Goal: Transaction & Acquisition: Purchase product/service

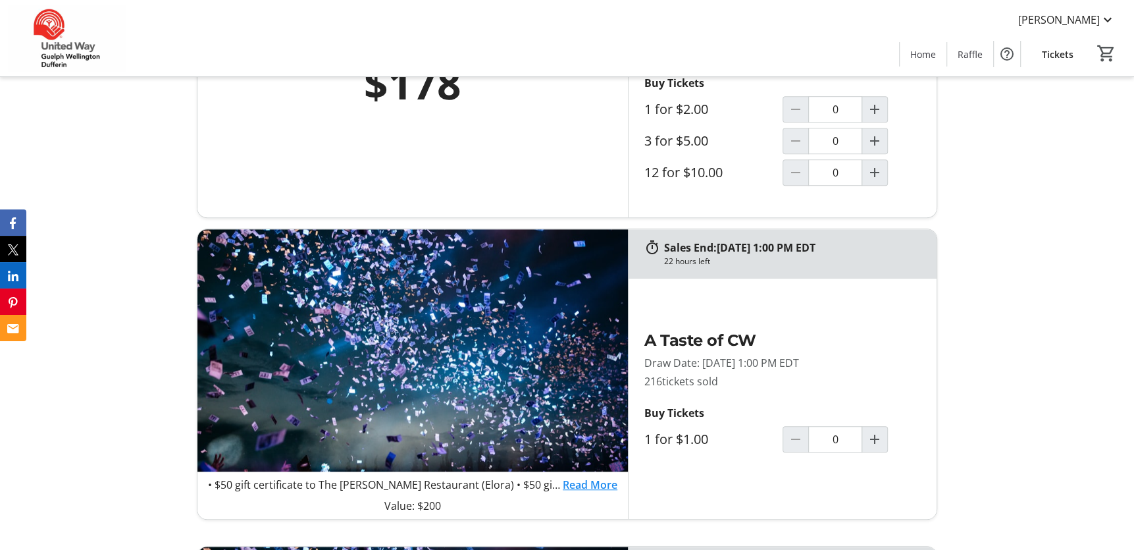
scroll to position [592, 0]
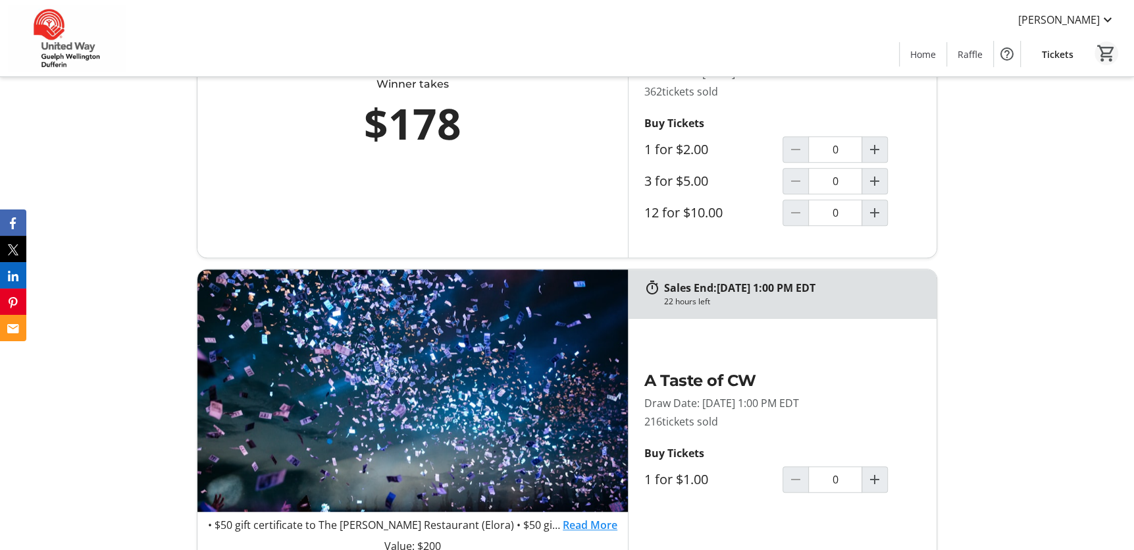
click at [1107, 51] on mat-icon "0" at bounding box center [1107, 53] width 20 height 20
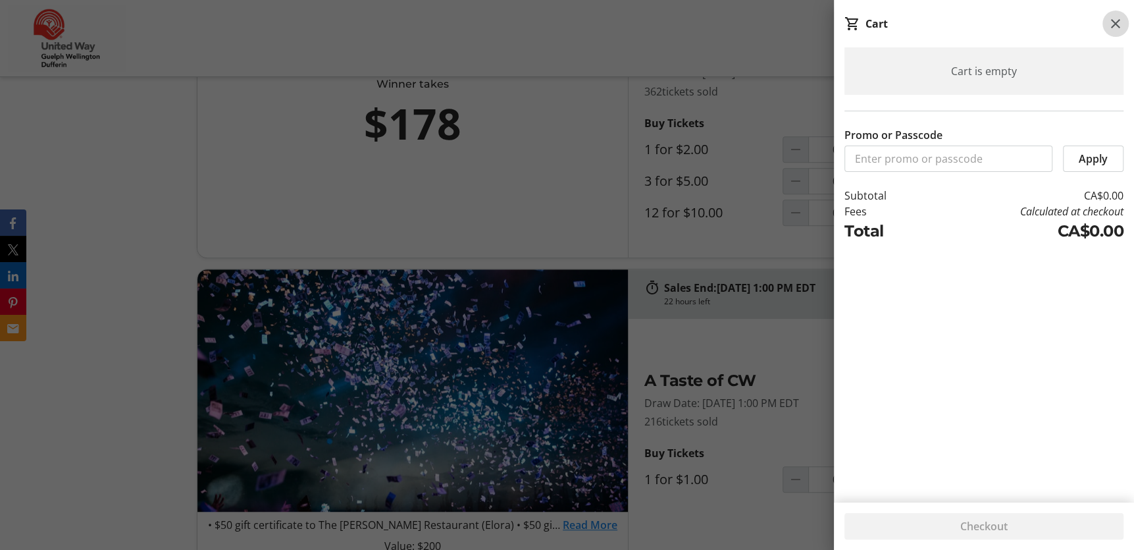
click at [1116, 21] on mat-icon at bounding box center [1116, 24] width 16 height 16
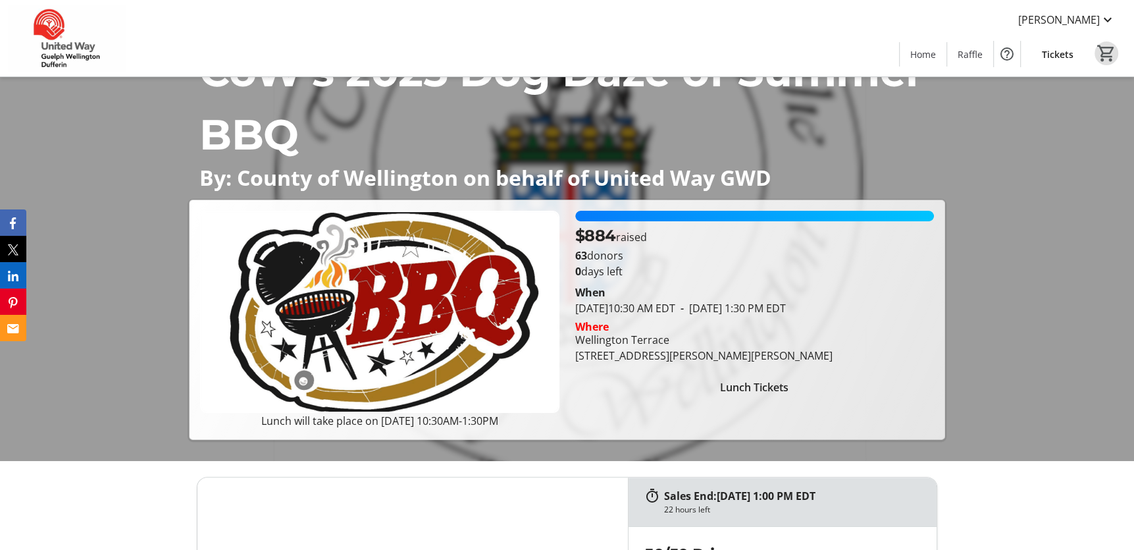
scroll to position [66, 0]
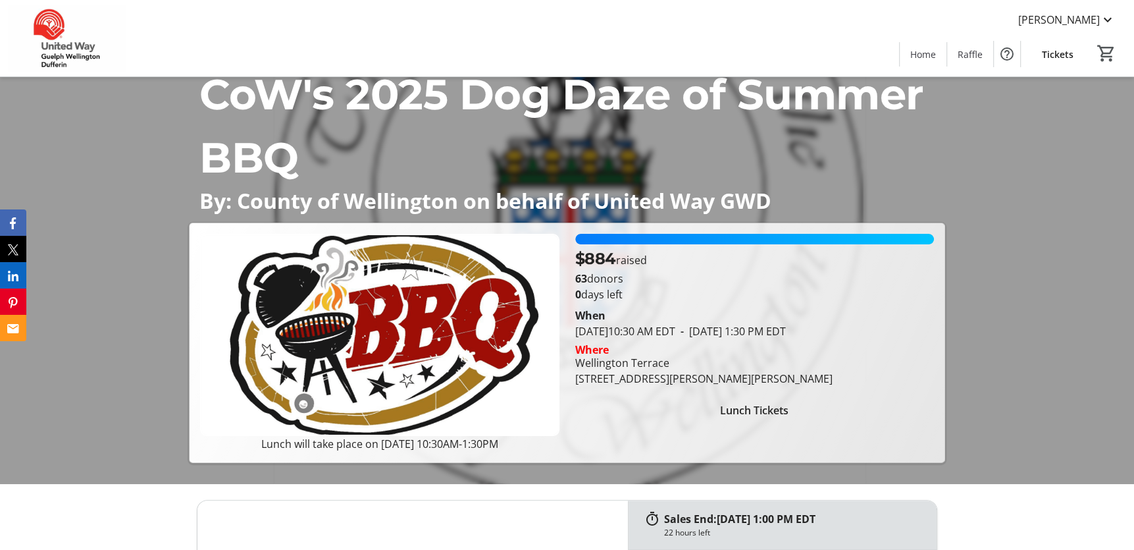
click at [759, 415] on span "Lunch Tickets" at bounding box center [754, 410] width 68 height 16
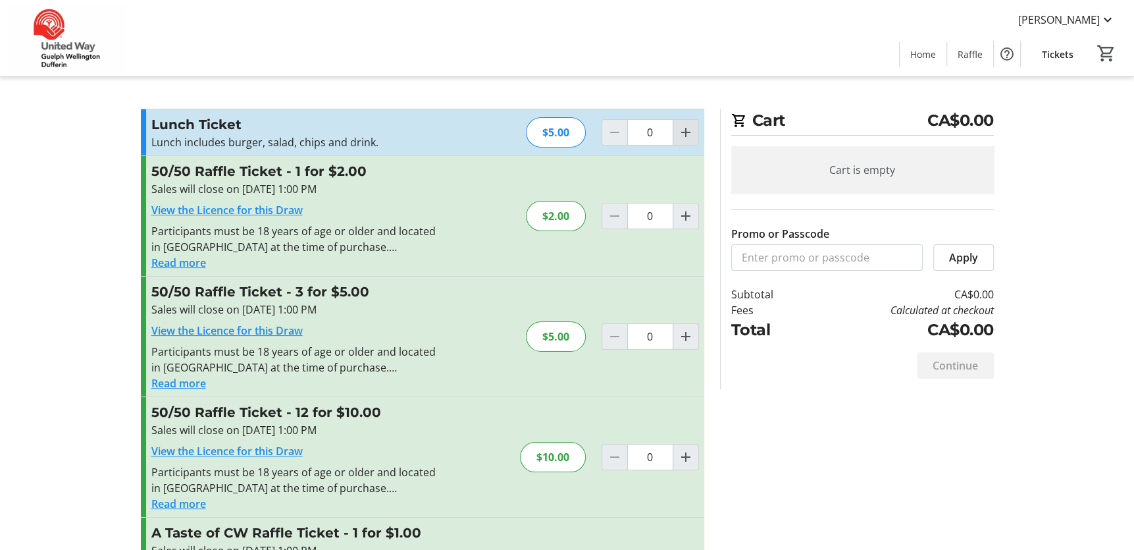
click at [679, 139] on mat-icon "Increment by one" at bounding box center [686, 132] width 16 height 16
type input "1"
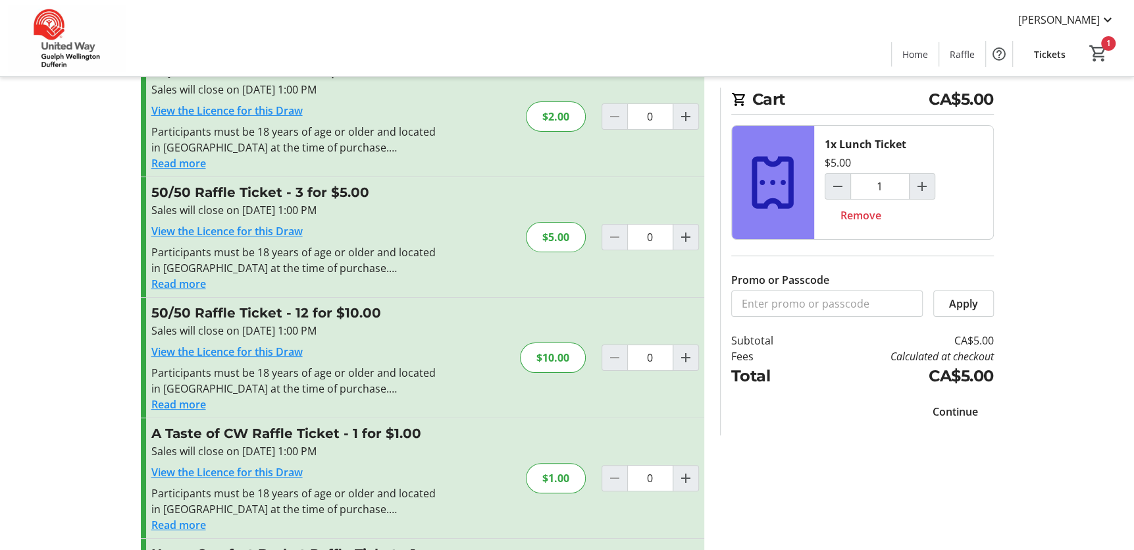
scroll to position [132, 0]
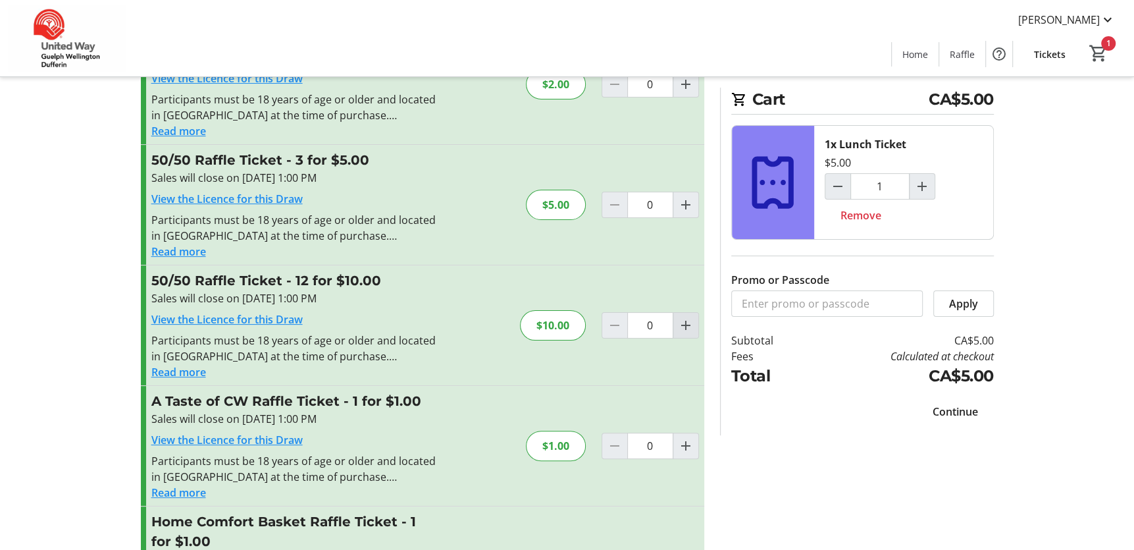
click at [685, 325] on mat-icon "Increment by one" at bounding box center [686, 325] width 16 height 16
type input "1"
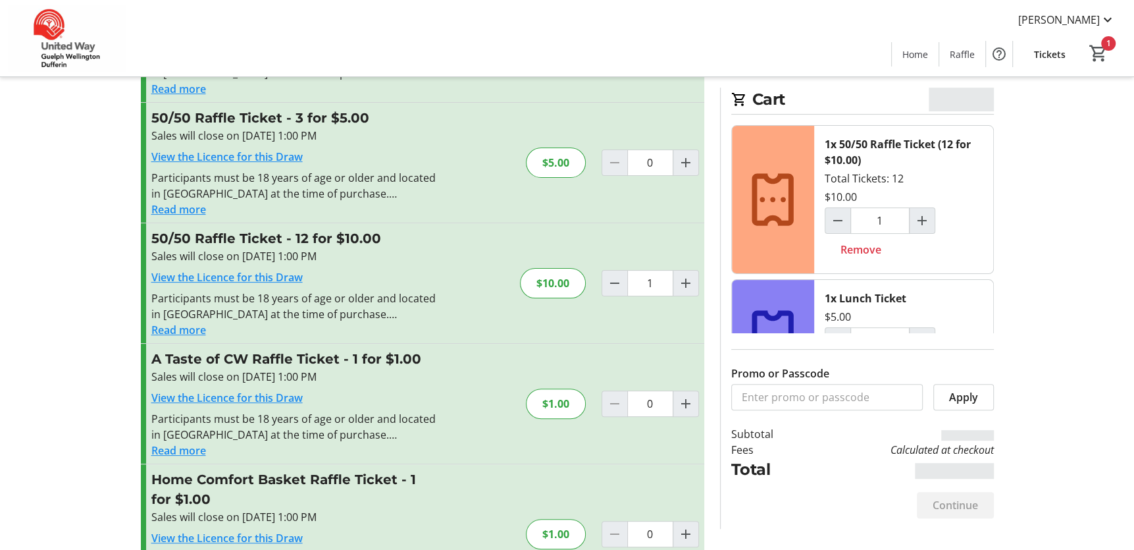
scroll to position [197, 0]
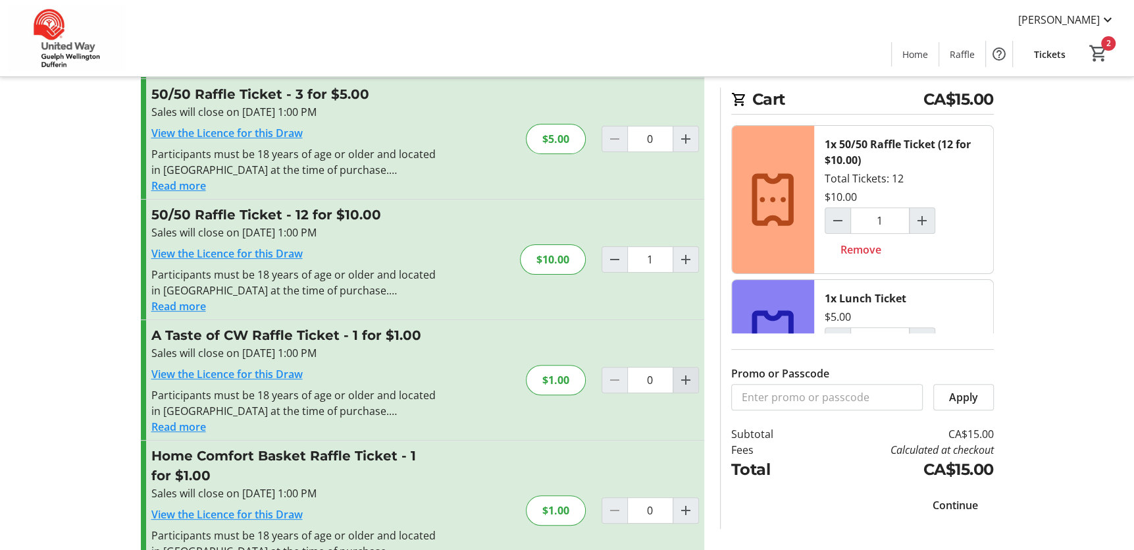
click at [675, 374] on span "Increment by one" at bounding box center [685, 379] width 25 height 25
type input "2"
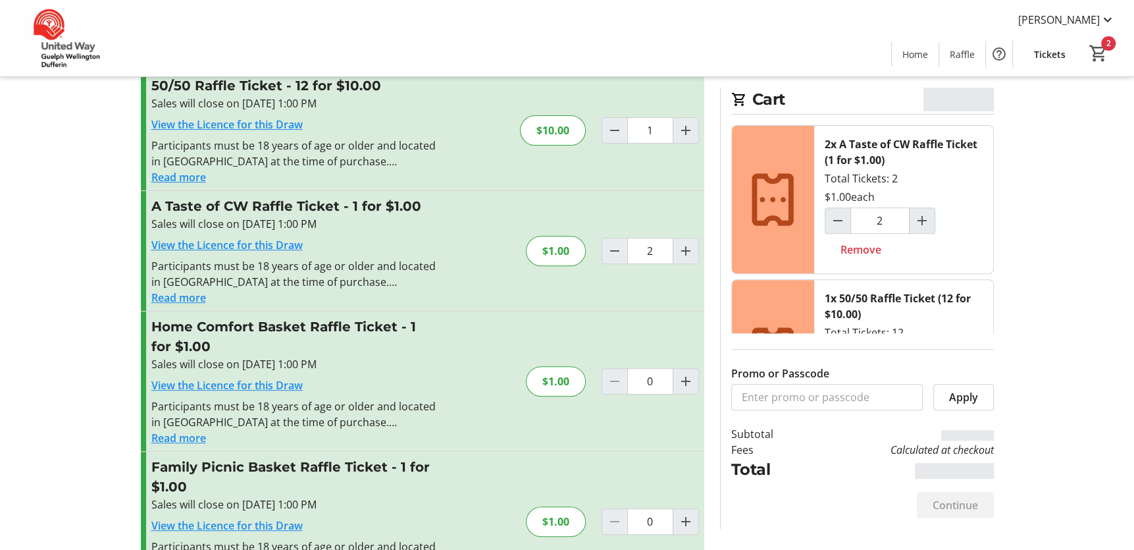
scroll to position [329, 0]
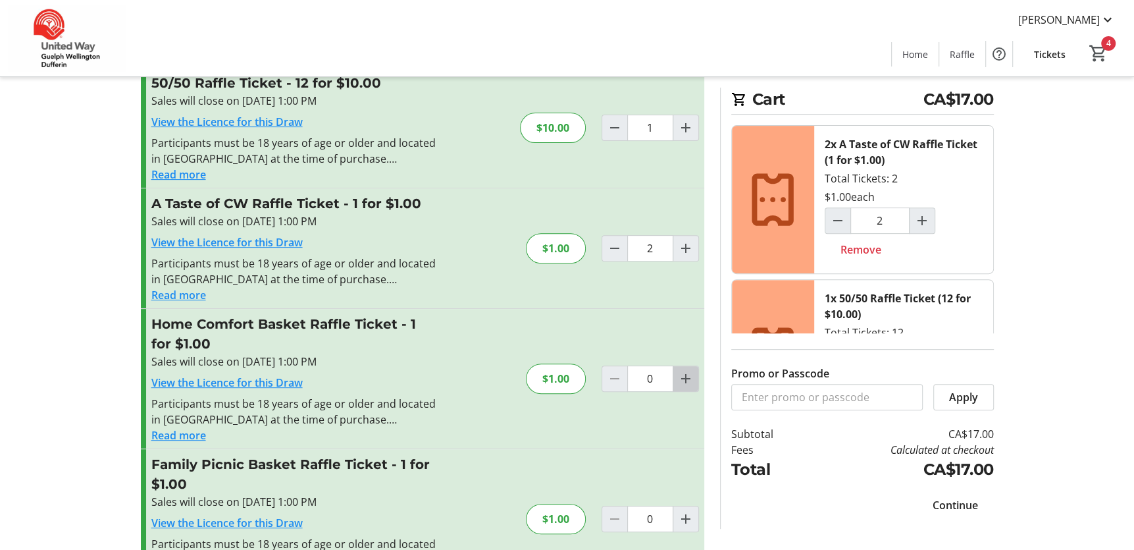
click at [678, 380] on mat-icon "Increment by one" at bounding box center [686, 379] width 16 height 16
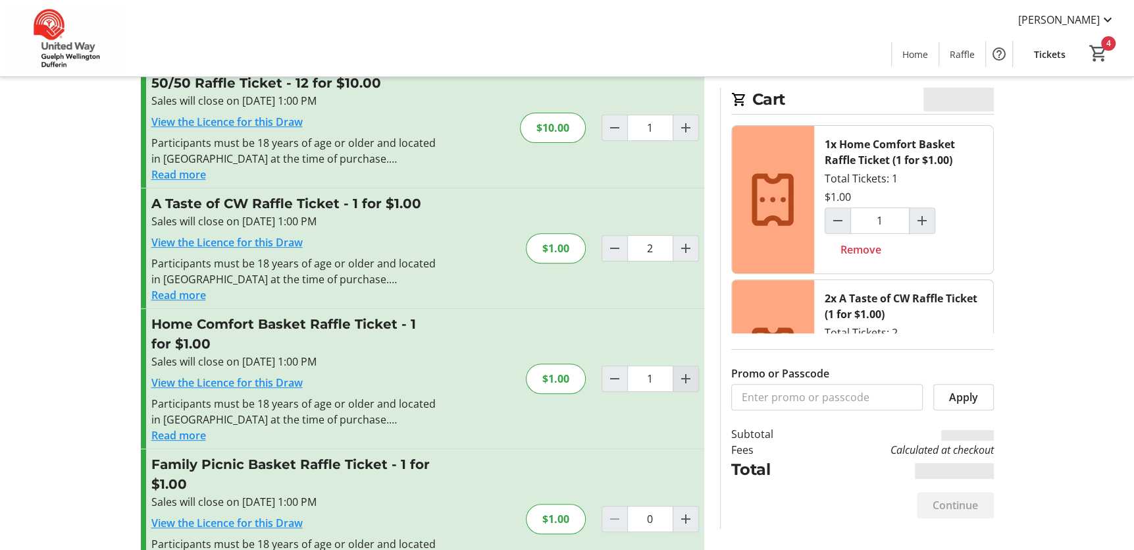
click at [678, 383] on mat-icon "Increment by one" at bounding box center [686, 379] width 16 height 16
type input "2"
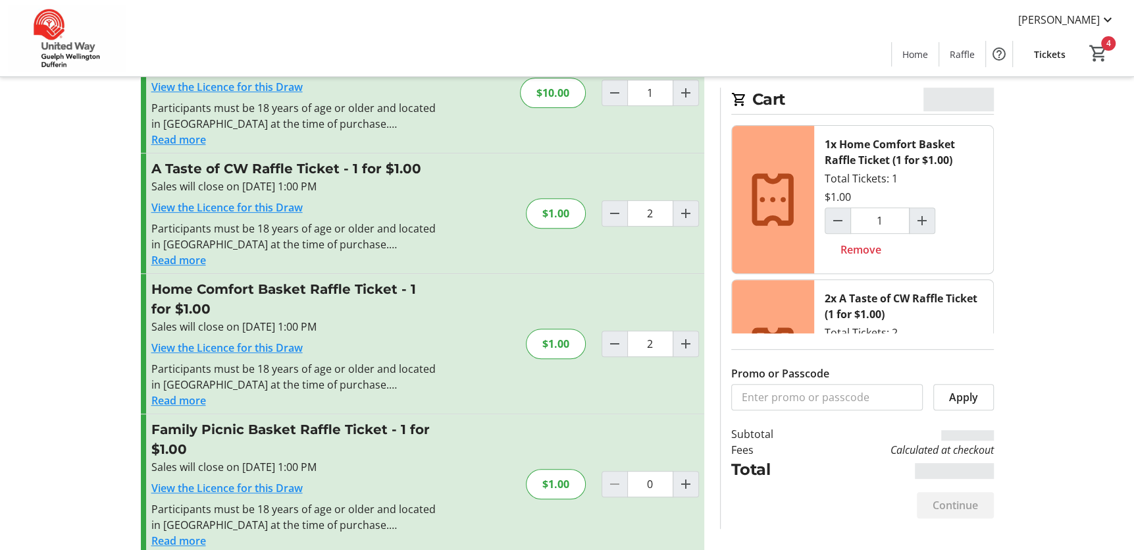
scroll to position [383, 0]
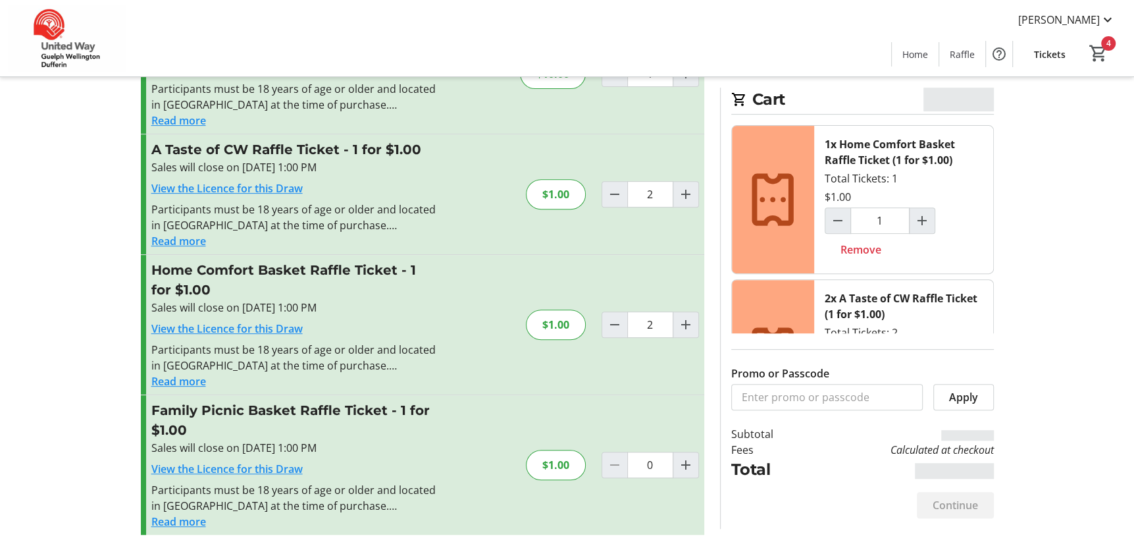
type input "2"
click at [675, 465] on span "Increment by one" at bounding box center [685, 464] width 25 height 25
type input "1"
click at [960, 504] on span "Continue" at bounding box center [955, 505] width 45 height 16
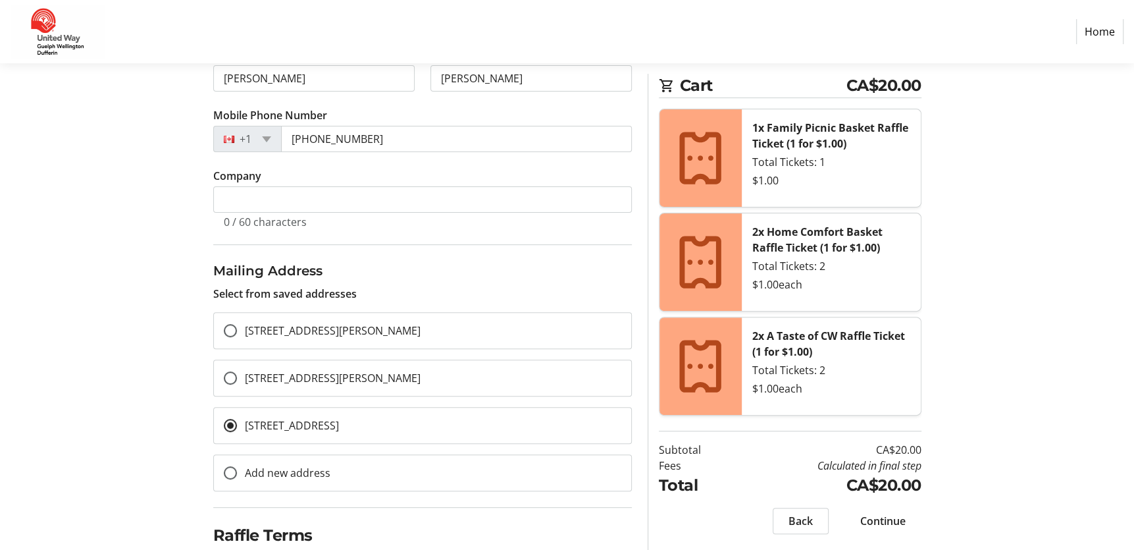
scroll to position [359, 0]
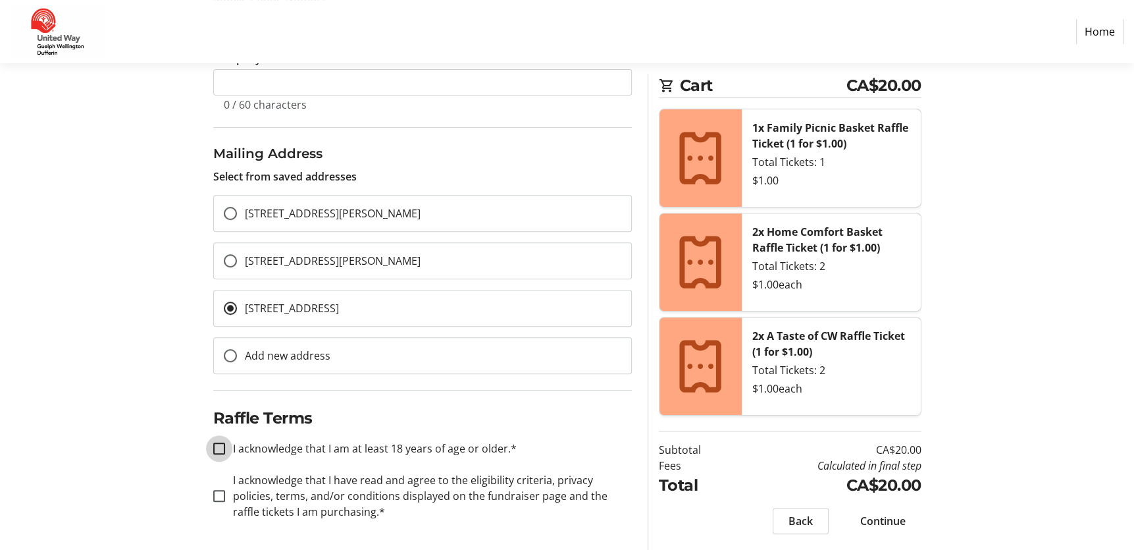
click at [216, 450] on input "I acknowledge that I am at least 18 years of age or older.*" at bounding box center [219, 448] width 12 height 12
checkbox input "true"
click at [219, 492] on input "I acknowledge that I have read and agree to the eligibility criteria, privacy p…" at bounding box center [219, 496] width 12 height 12
checkbox input "true"
click at [895, 524] on span "Continue" at bounding box center [882, 521] width 45 height 16
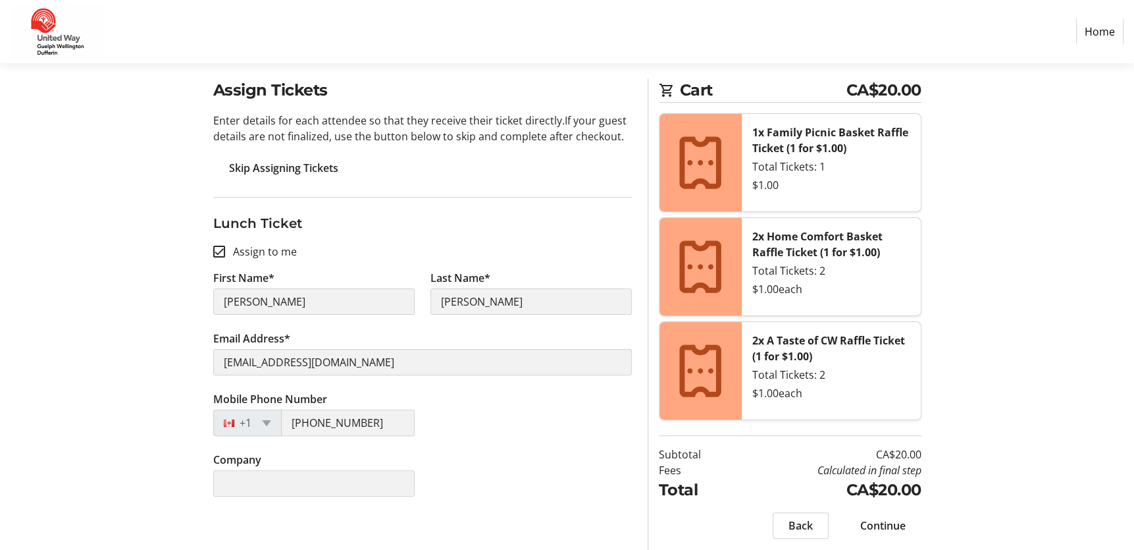
scroll to position [99, 0]
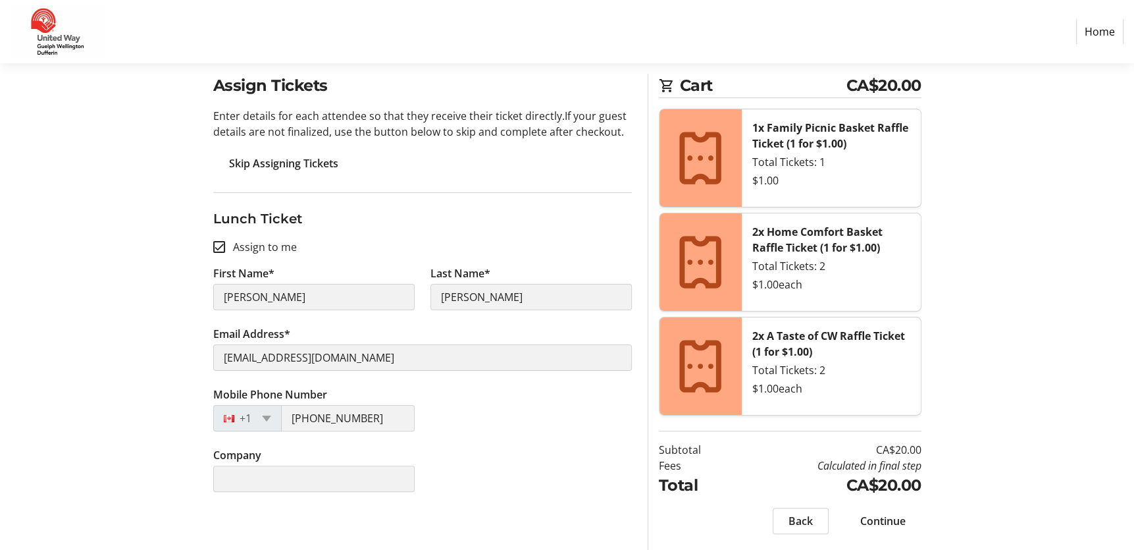
click at [881, 521] on span "Continue" at bounding box center [882, 521] width 45 height 16
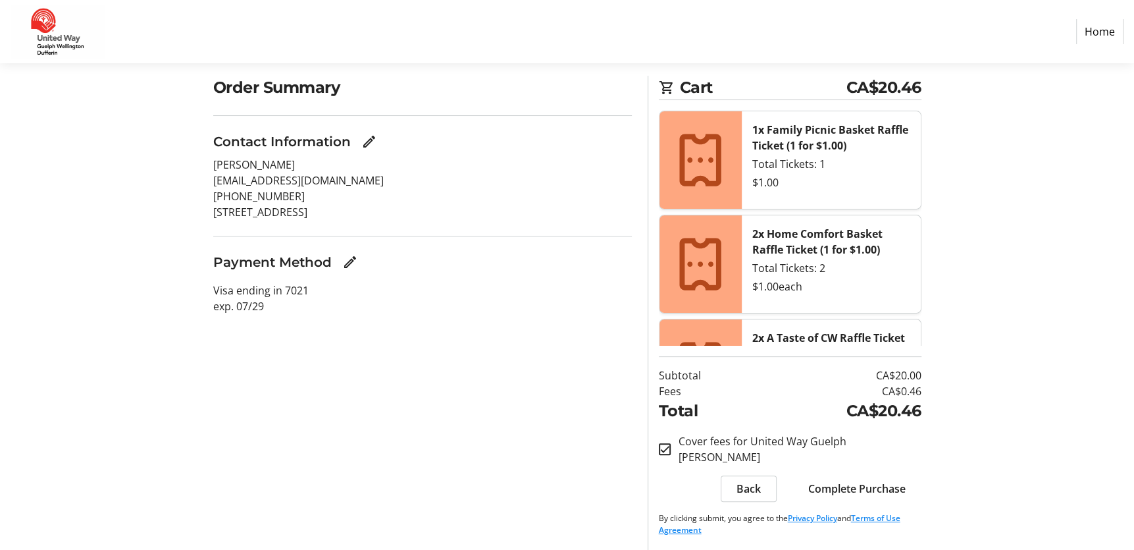
scroll to position [99, 0]
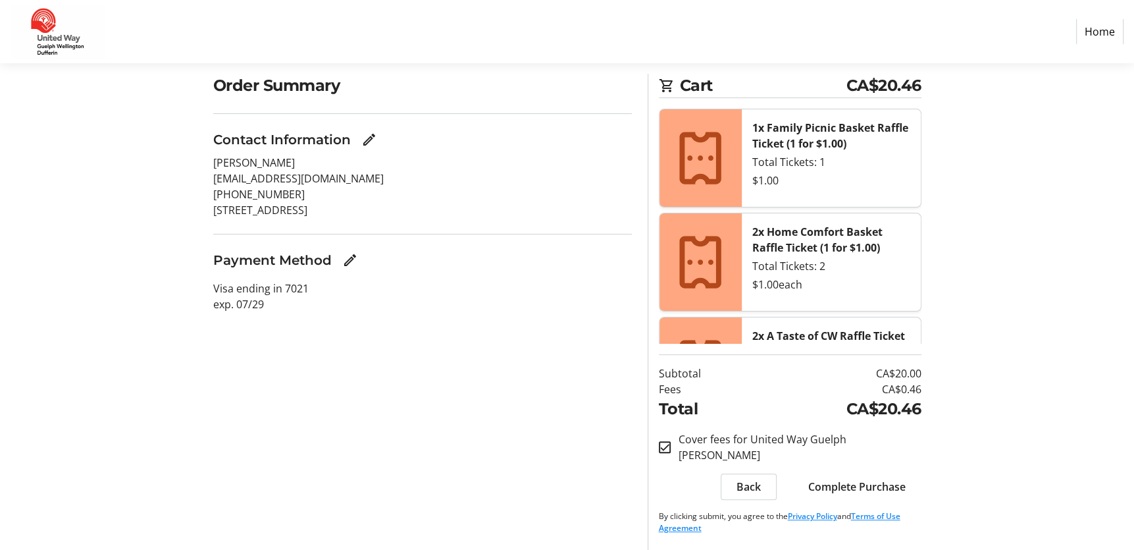
click at [847, 486] on span "Complete Purchase" at bounding box center [856, 487] width 97 height 16
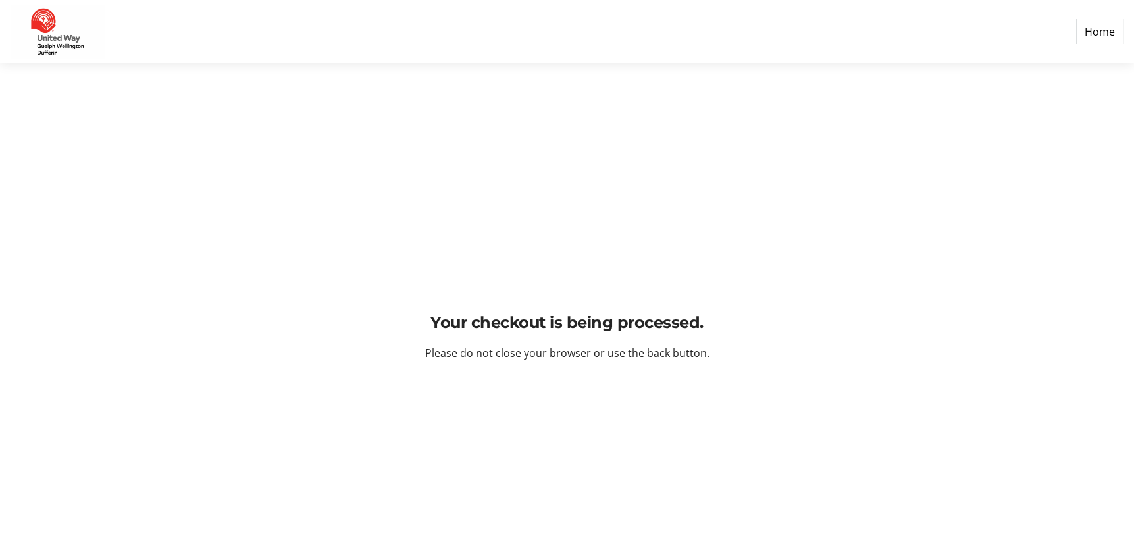
scroll to position [0, 0]
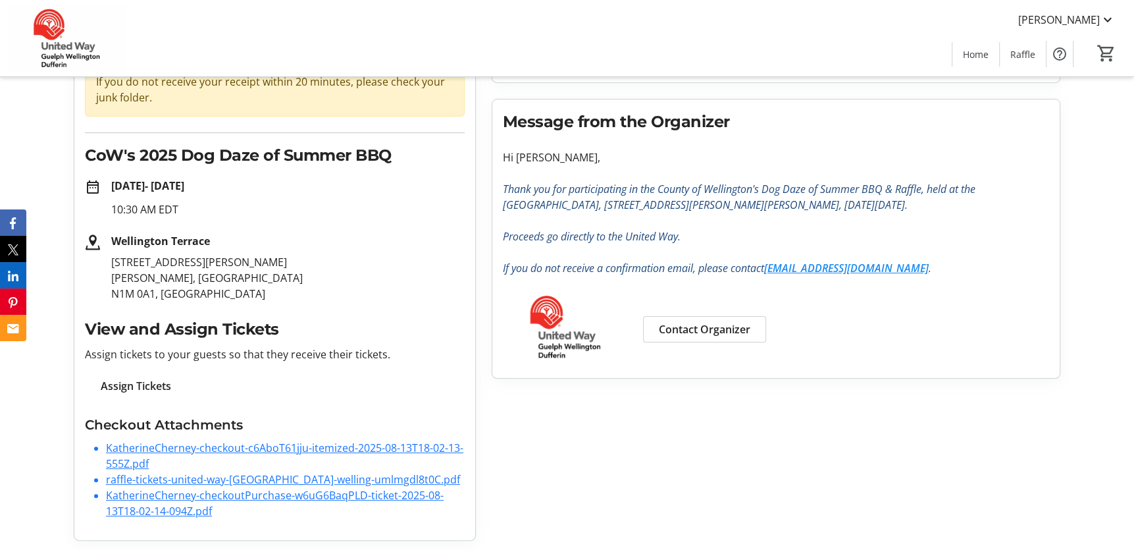
scroll to position [142, 0]
click at [288, 449] on link "KatherineCherney-checkout-c6AboT61jju-itemized-2025-08-13T18-02-13-555Z.pdf" at bounding box center [284, 455] width 357 height 30
click at [241, 498] on link "KatherineCherney-checkoutPurchase-w6uG6BaqPLD-ticket-2025-08-13T18-02-14-094Z.p…" at bounding box center [275, 502] width 338 height 30
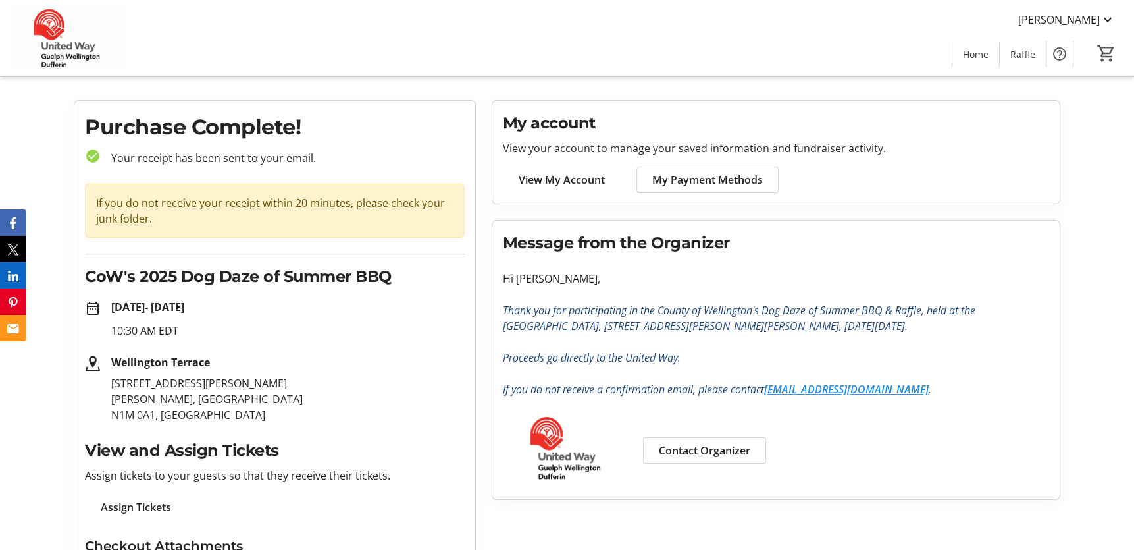
scroll to position [0, 0]
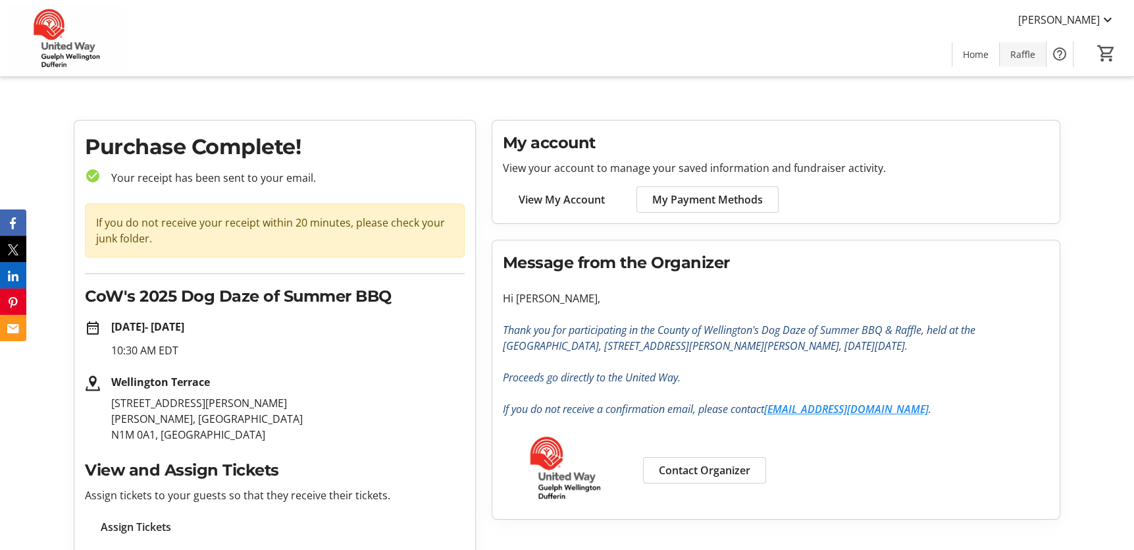
click at [1018, 51] on span "Raffle" at bounding box center [1022, 54] width 25 height 14
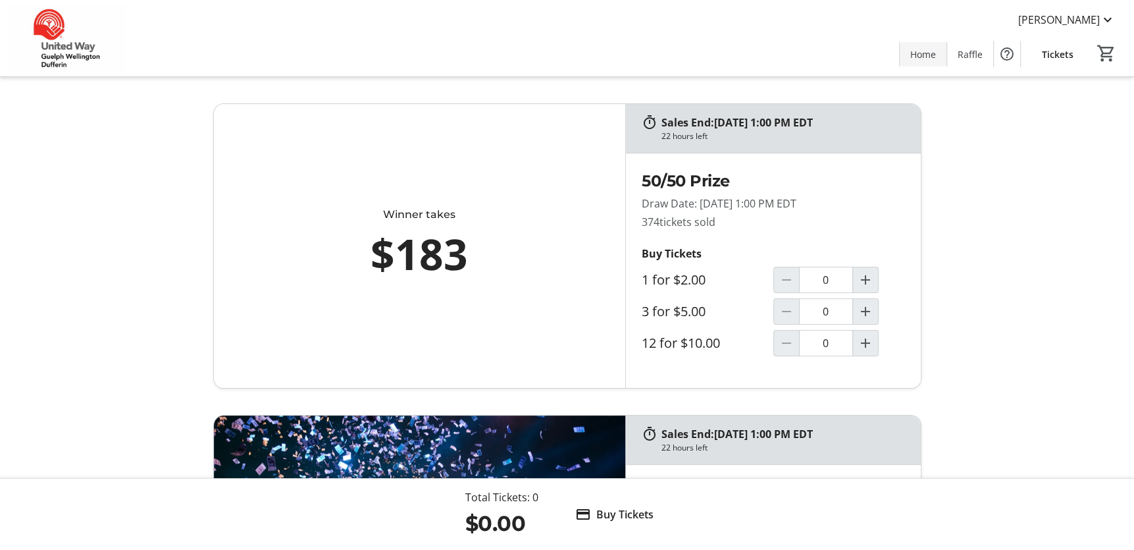
click at [930, 55] on span "Home" at bounding box center [923, 54] width 26 height 14
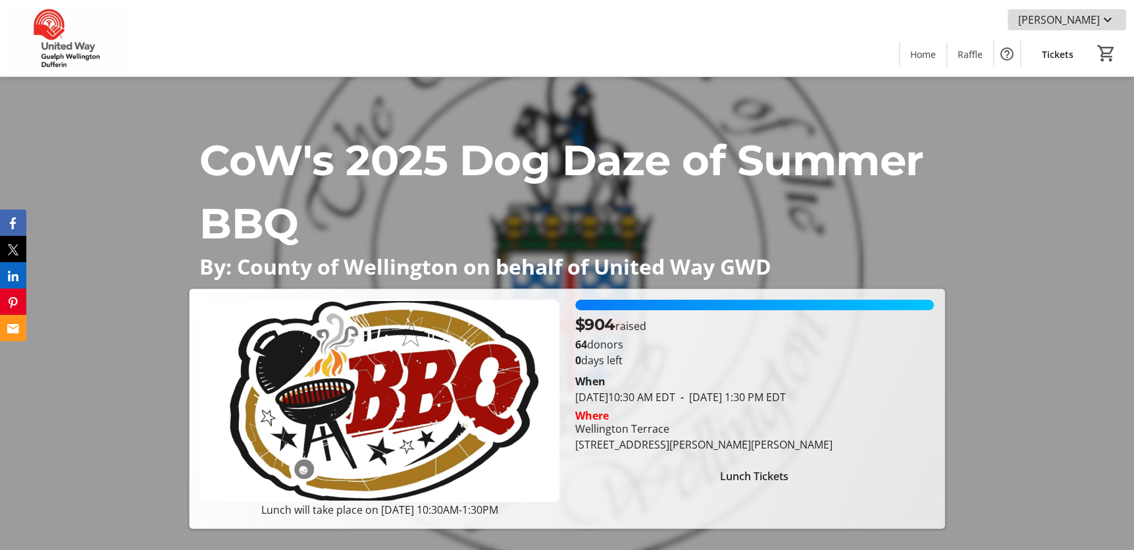
click at [1103, 16] on mat-icon at bounding box center [1108, 20] width 16 height 16
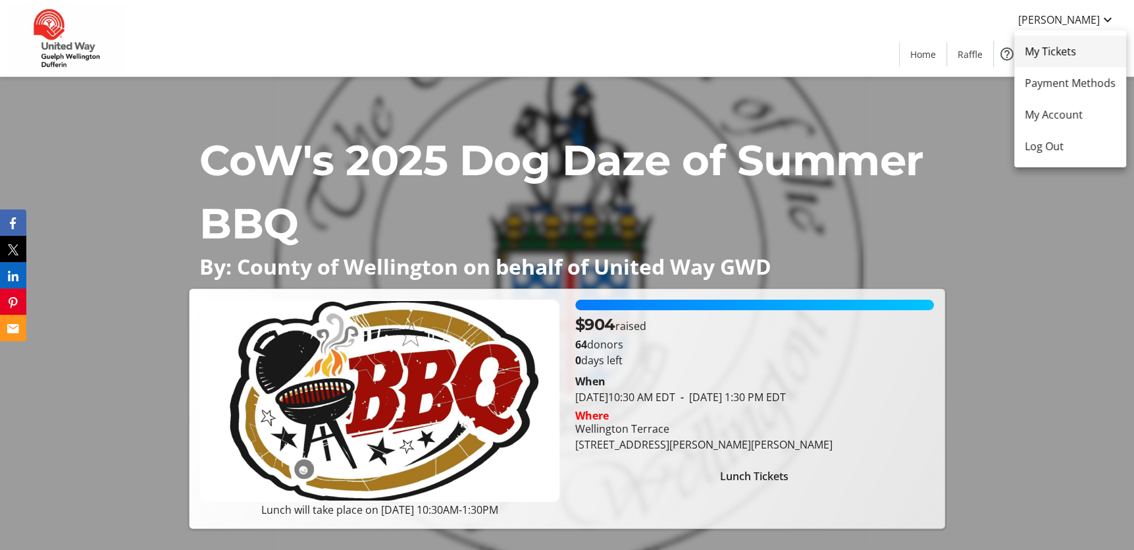
click at [1057, 51] on span "My Tickets" at bounding box center [1070, 51] width 91 height 16
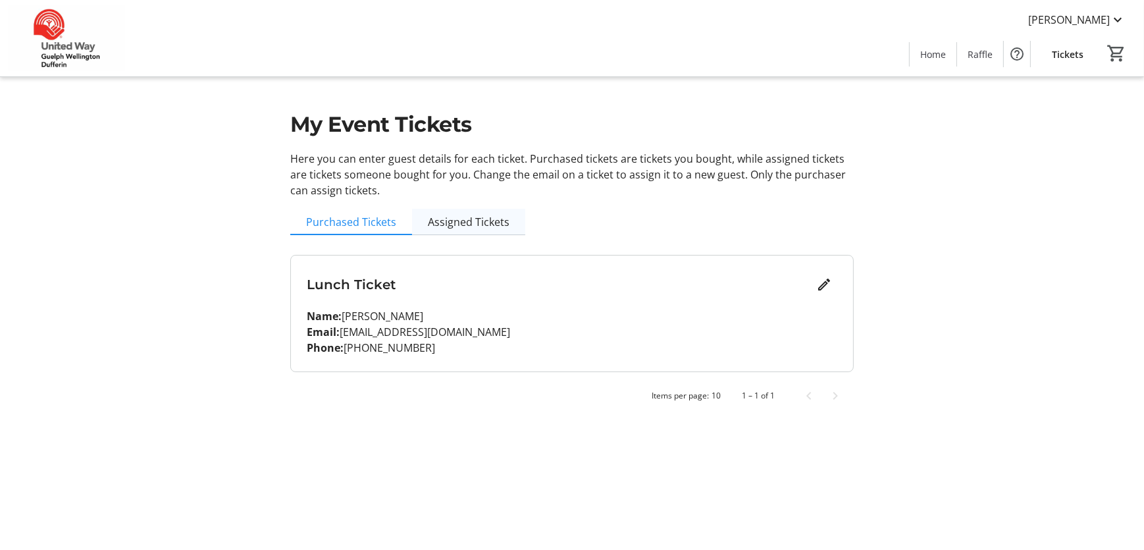
click at [458, 223] on span "Assigned Tickets" at bounding box center [469, 222] width 82 height 11
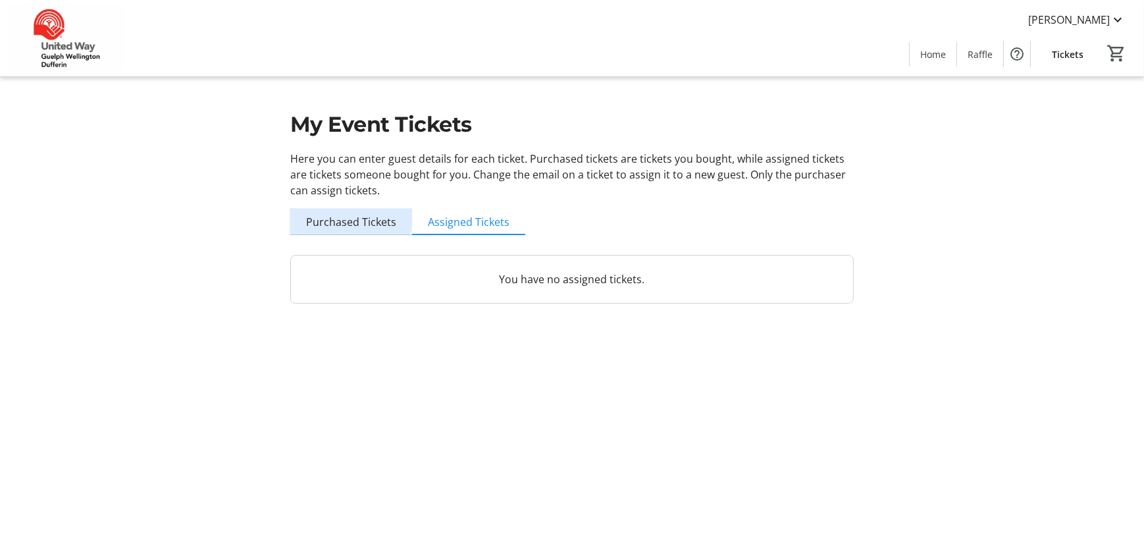
click at [349, 218] on span "Purchased Tickets" at bounding box center [351, 222] width 90 height 11
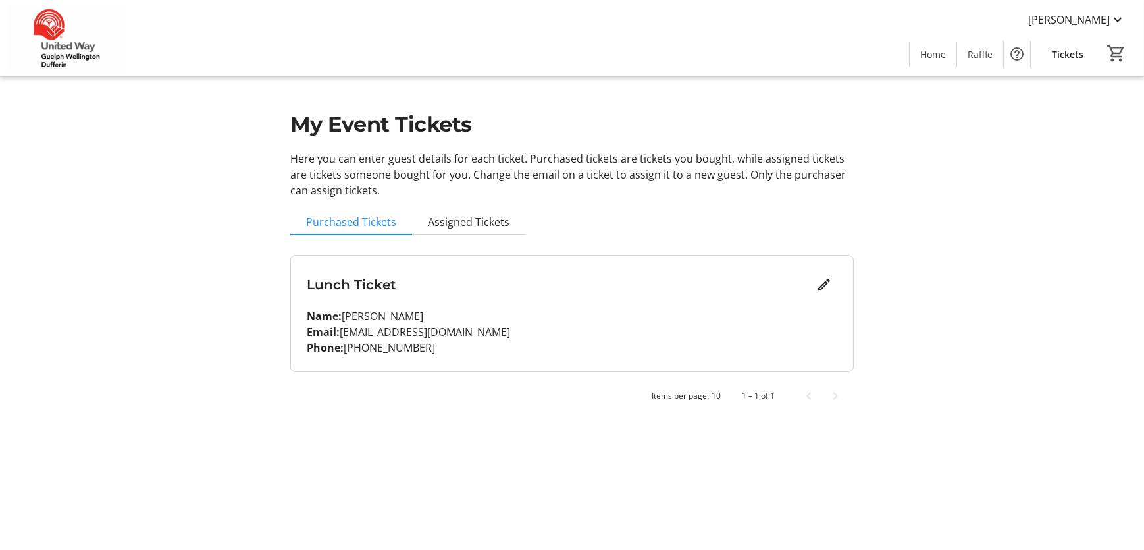
click at [1076, 52] on span "Tickets" at bounding box center [1068, 54] width 32 height 14
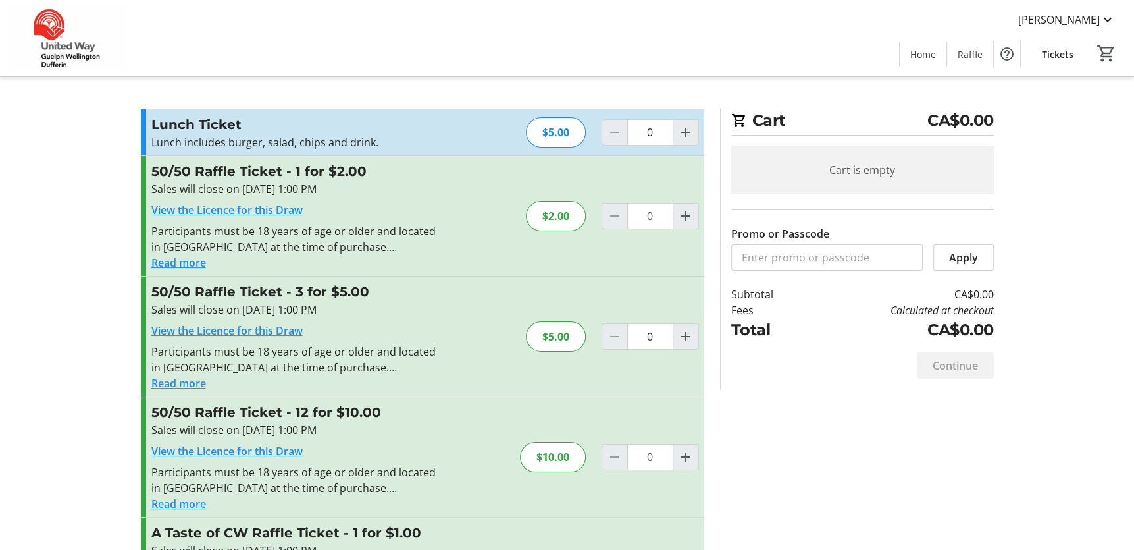
click at [1053, 61] on span at bounding box center [1058, 54] width 53 height 32
click at [920, 59] on span "Home" at bounding box center [923, 54] width 26 height 14
